Goal: Information Seeking & Learning: Learn about a topic

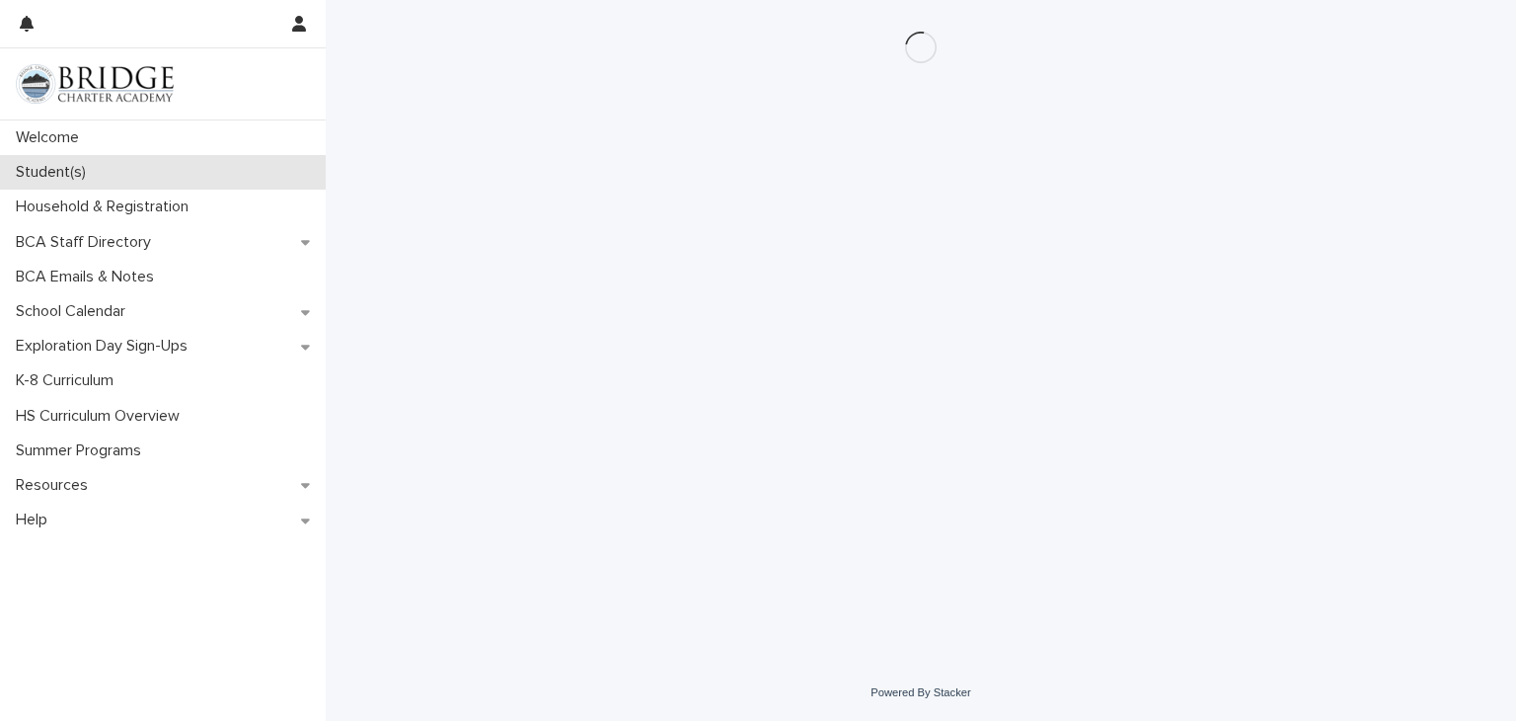
click at [150, 165] on div "Student(s)" at bounding box center [163, 172] width 326 height 35
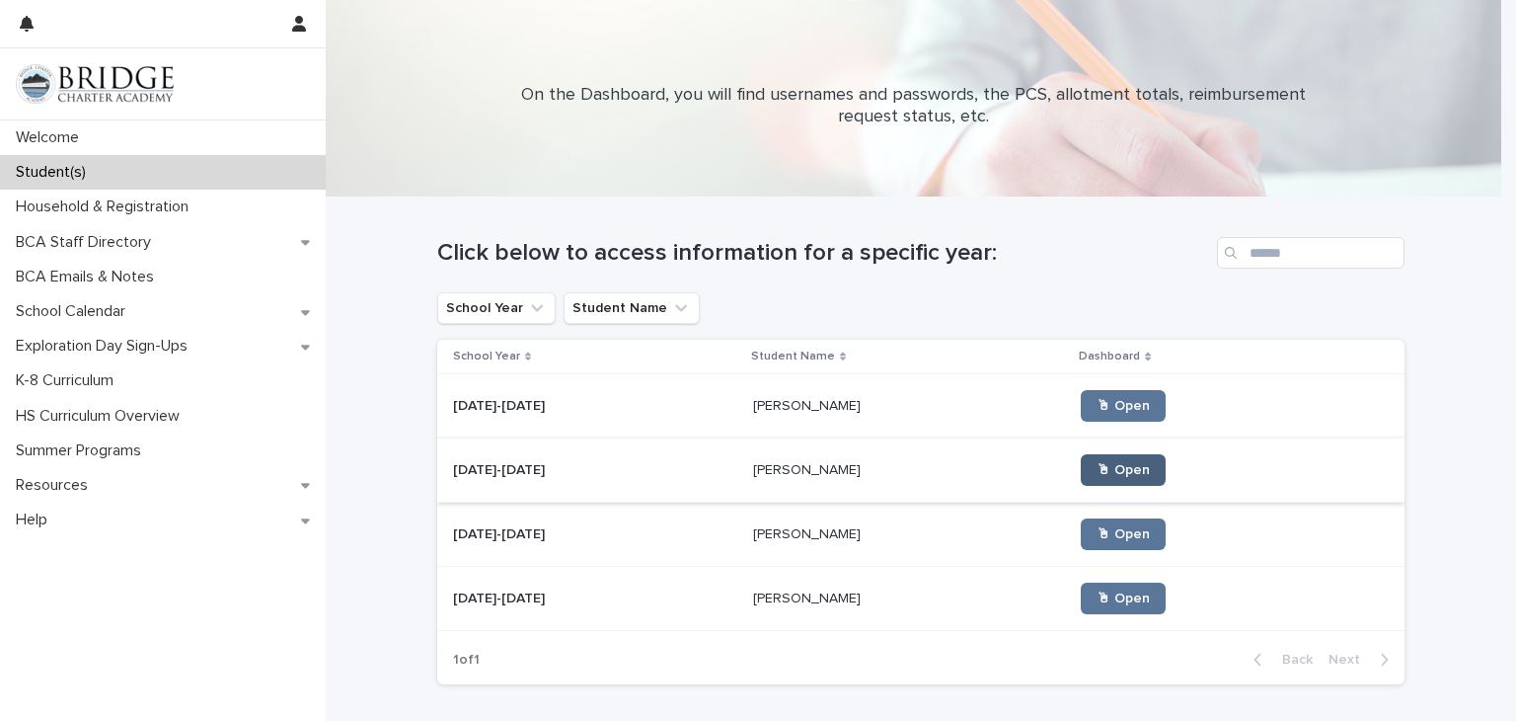
click at [1097, 467] on span "🖱 Open" at bounding box center [1123, 470] width 53 height 14
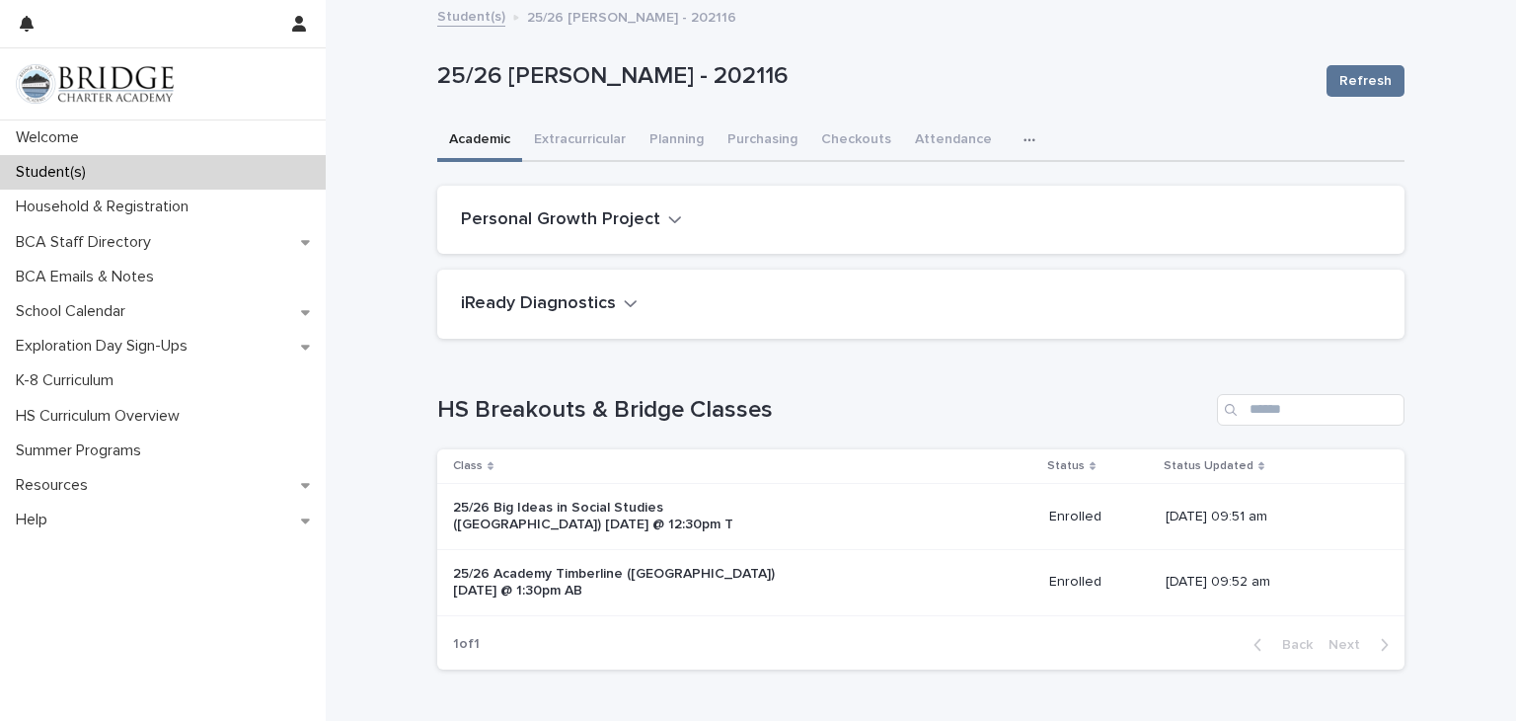
click at [632, 209] on h2 "Personal Growth Project" at bounding box center [560, 220] width 199 height 22
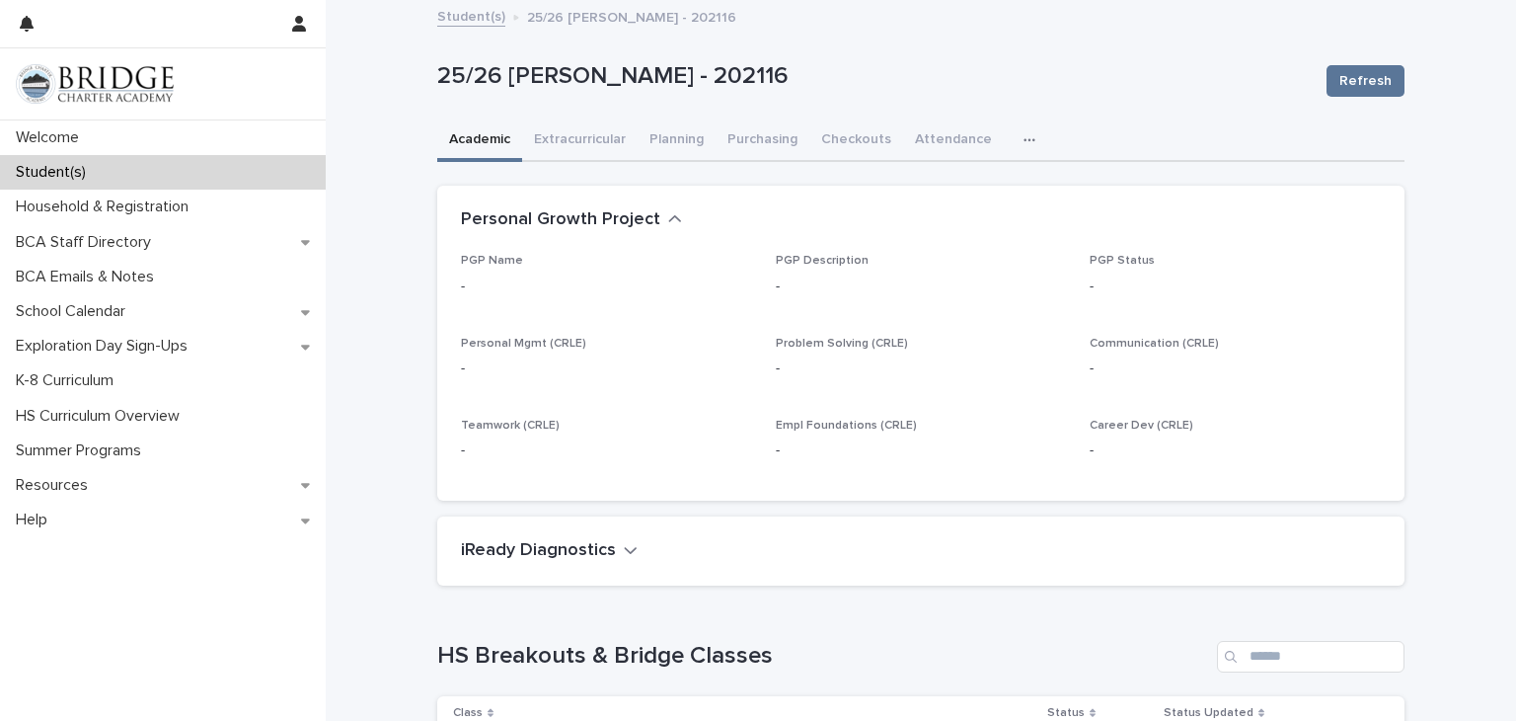
click at [632, 214] on h2 "Personal Growth Project" at bounding box center [560, 220] width 199 height 22
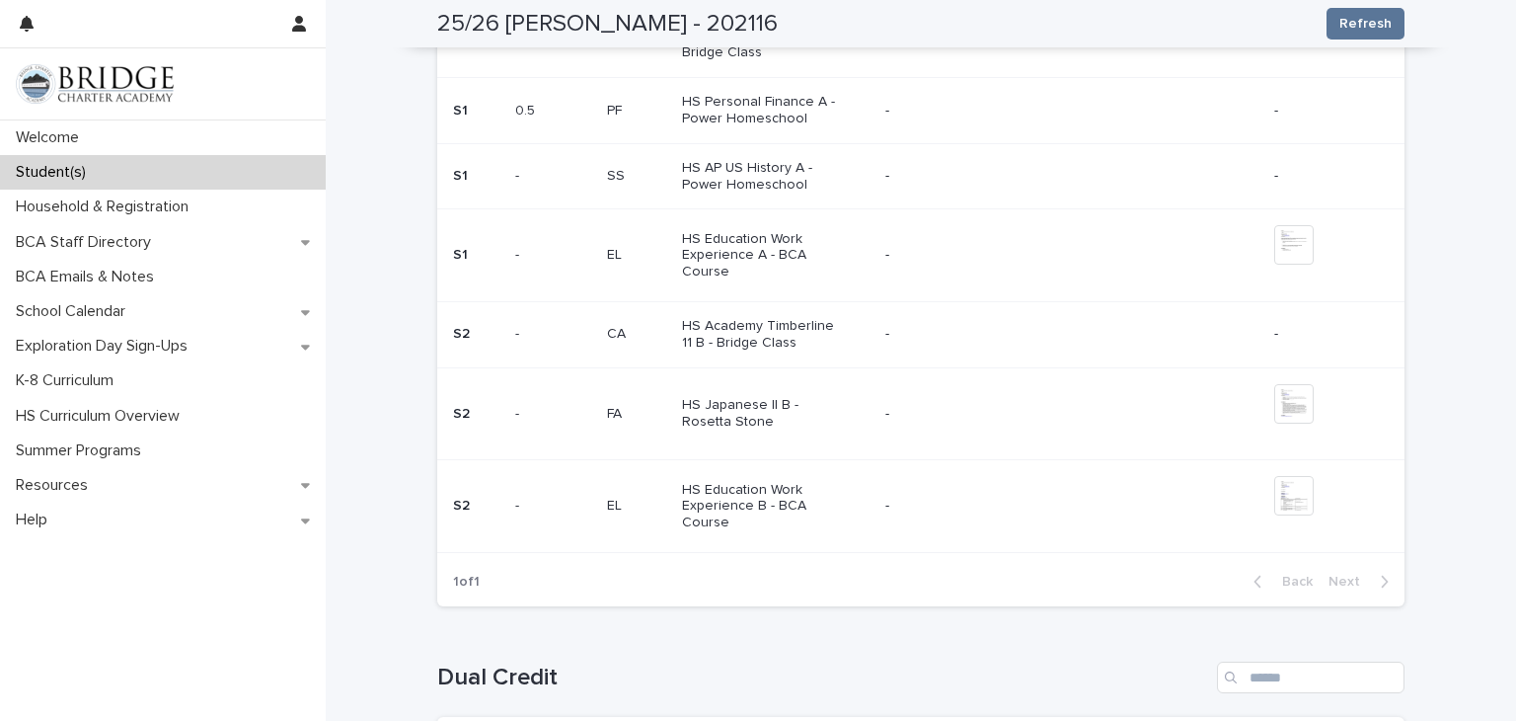
scroll to position [1065, 0]
drag, startPoint x: 944, startPoint y: 333, endPoint x: 1419, endPoint y: 301, distance: 476.8
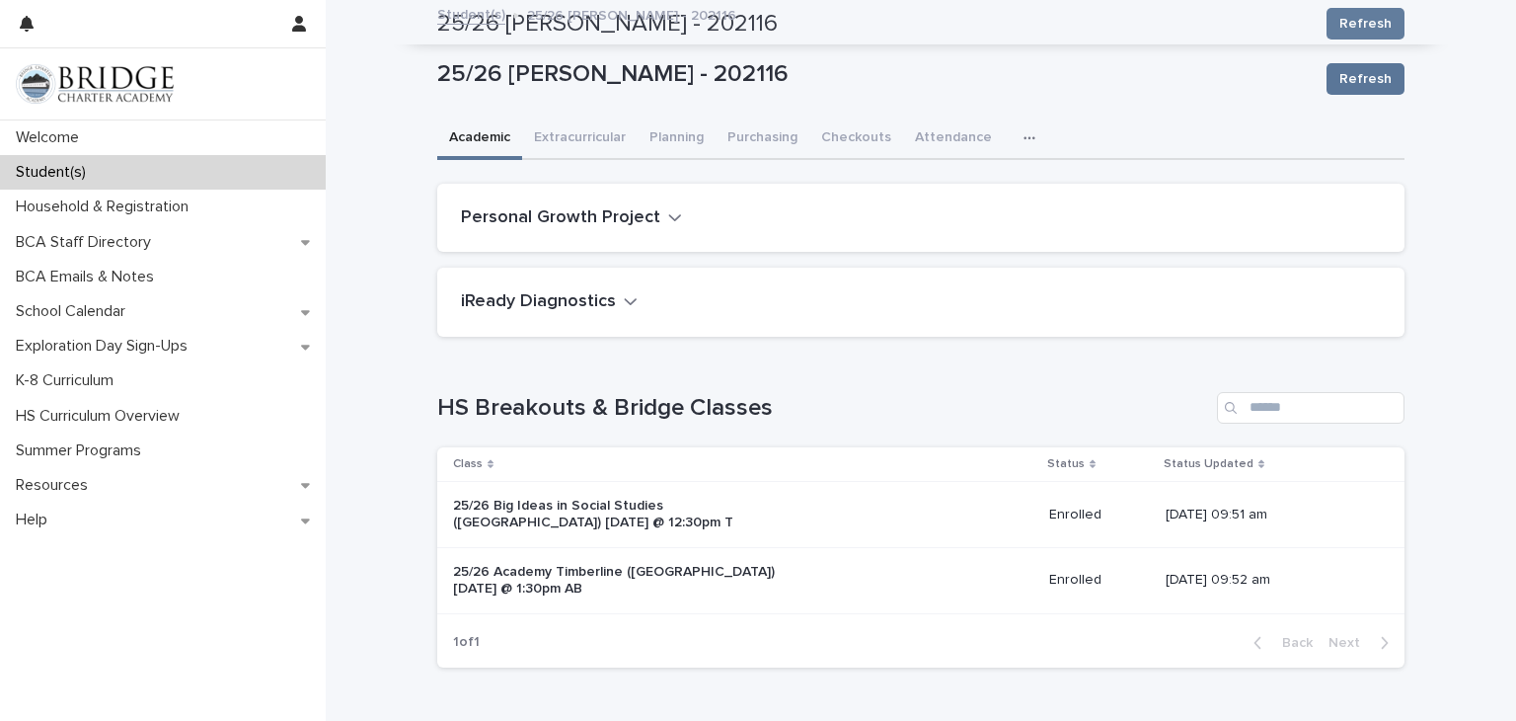
scroll to position [0, 0]
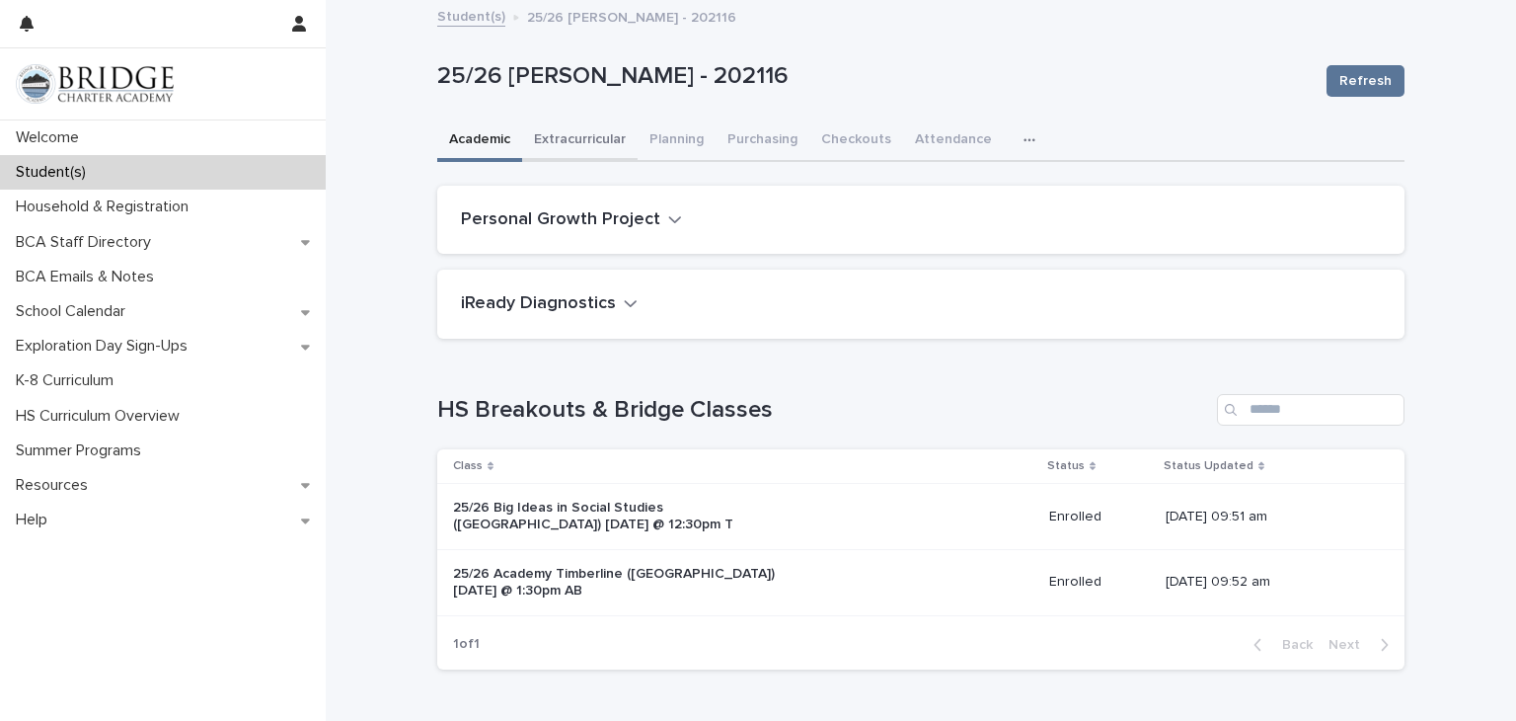
click at [545, 143] on button "Extracurricular" at bounding box center [579, 140] width 115 height 41
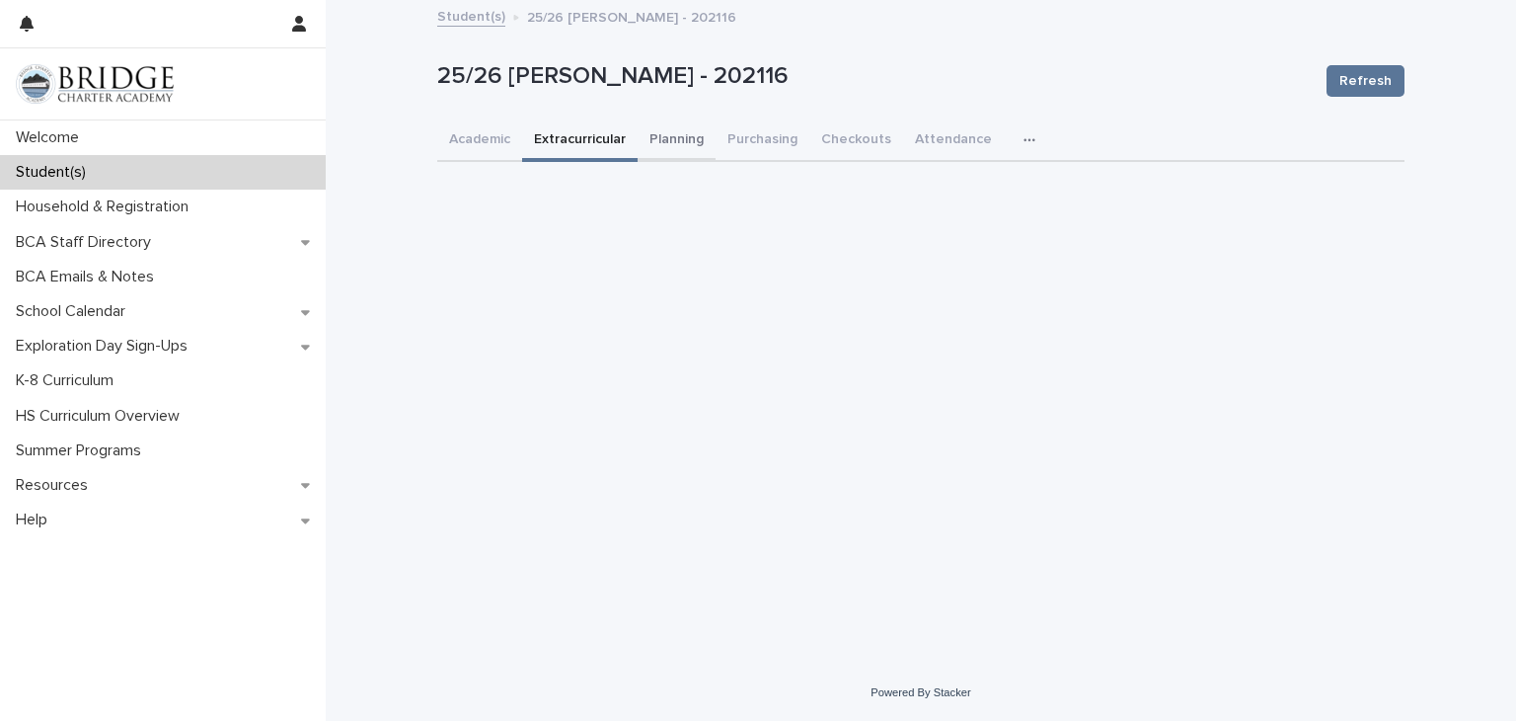
click at [679, 138] on button "Planning" at bounding box center [677, 140] width 78 height 41
click at [589, 137] on button "Extracurricular" at bounding box center [579, 140] width 115 height 41
click at [995, 138] on div "Academic Extracurricular Planning Purchasing Checkouts Attendance General" at bounding box center [920, 140] width 967 height 41
click at [1012, 139] on button "button" at bounding box center [1033, 139] width 43 height 39
click at [955, 177] on button "General" at bounding box center [967, 192] width 130 height 30
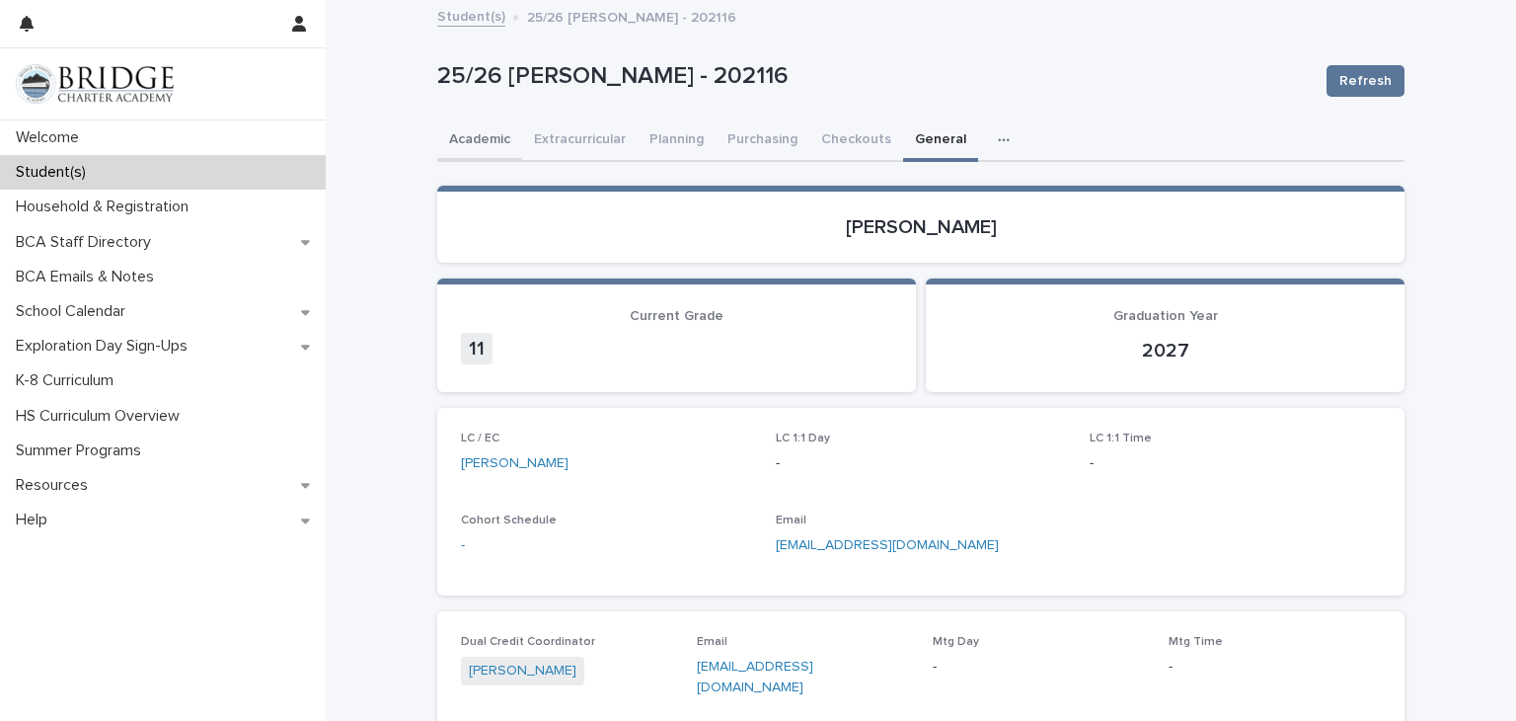
click at [465, 149] on button "Academic" at bounding box center [479, 140] width 85 height 41
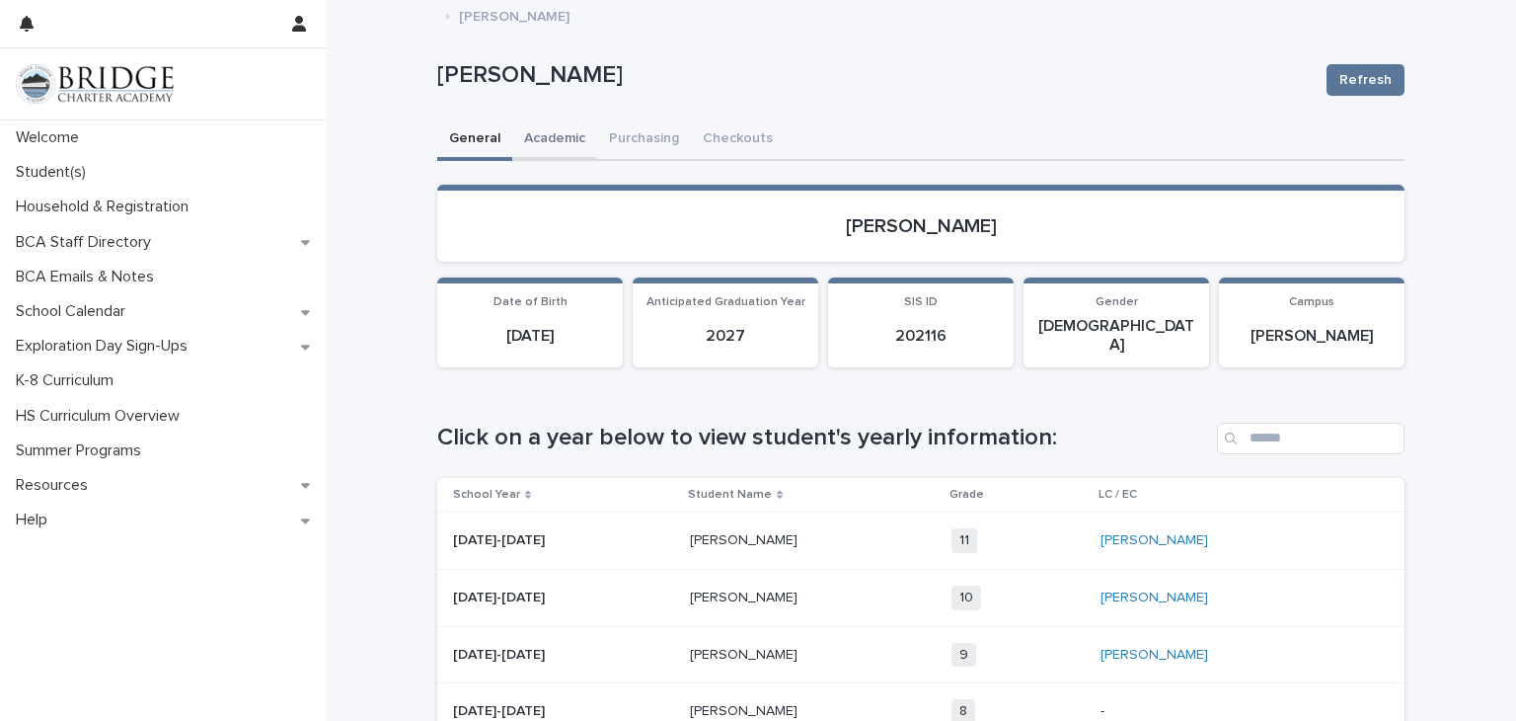
click at [545, 133] on button "Academic" at bounding box center [554, 139] width 85 height 41
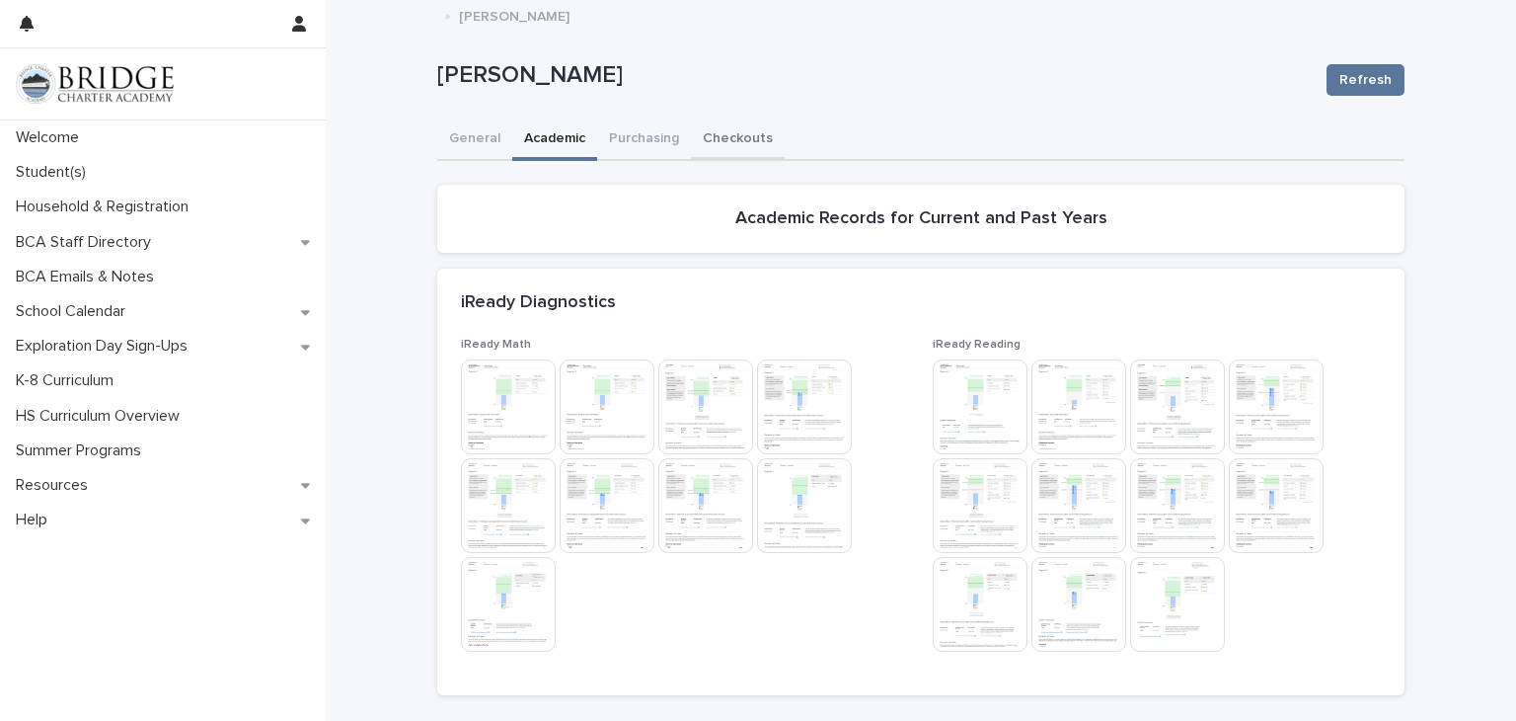
click at [698, 147] on button "Checkouts" at bounding box center [738, 139] width 94 height 41
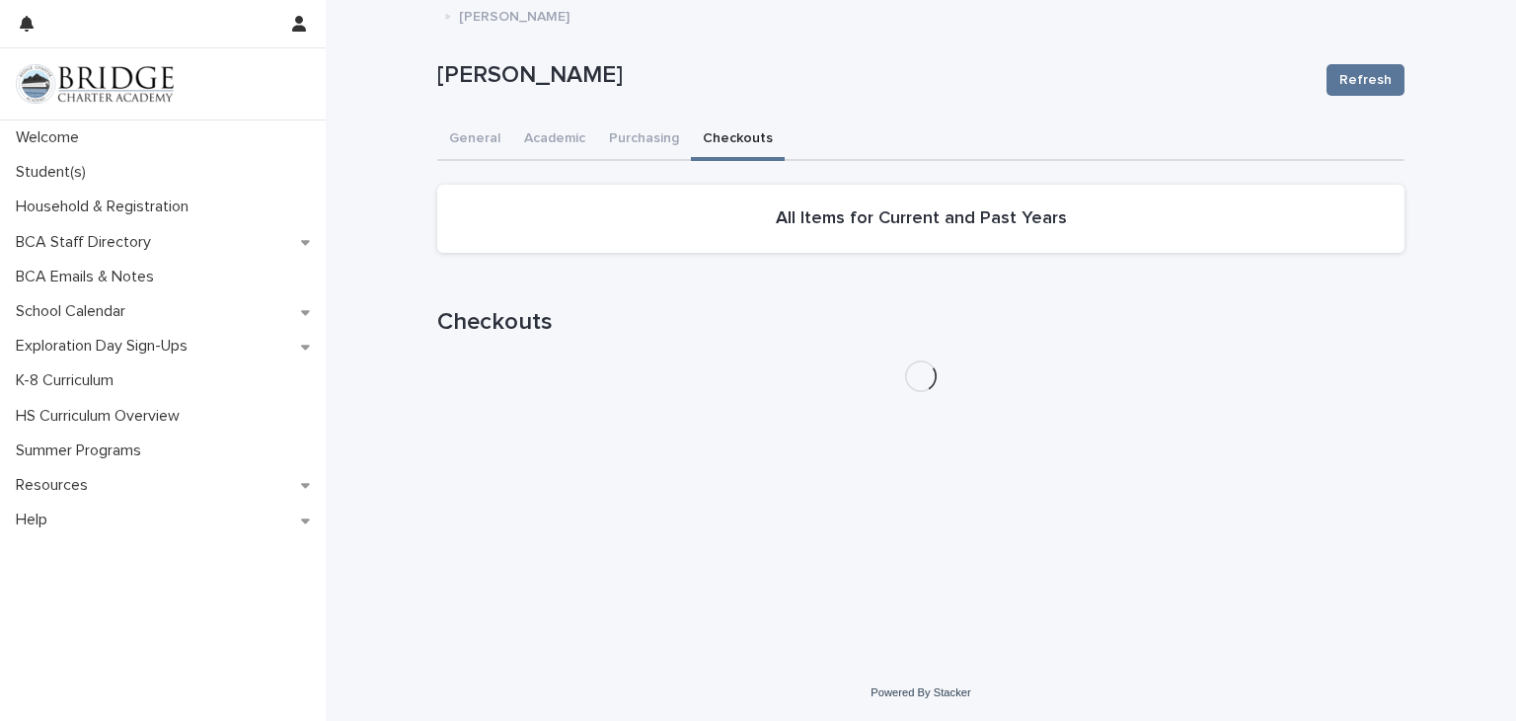
click at [698, 147] on button "Checkouts" at bounding box center [738, 139] width 94 height 41
click at [631, 138] on button "Purchasing" at bounding box center [644, 139] width 94 height 41
click at [462, 135] on button "General" at bounding box center [474, 139] width 75 height 41
